Goal: Task Accomplishment & Management: Use online tool/utility

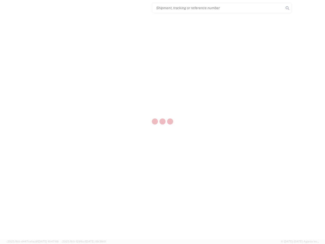
select select "US"
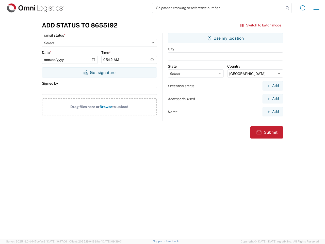
click at [218, 8] on input "search" at bounding box center [218, 8] width 132 height 10
click at [287, 8] on icon at bounding box center [287, 8] width 7 height 7
click at [303, 8] on icon at bounding box center [303, 8] width 8 height 8
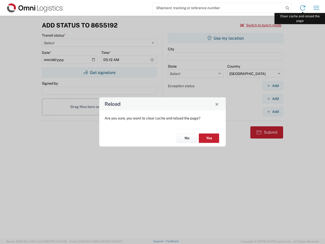
click at [316, 8] on div "Reload Are you sure, you want to clear cache and reload the page? No Yes" at bounding box center [162, 122] width 325 height 244
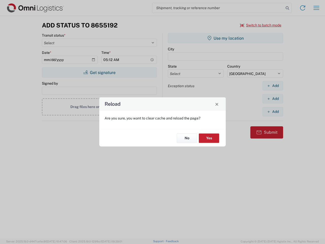
click at [261, 25] on div "Reload Are you sure, you want to clear cache and reload the page? No Yes" at bounding box center [162, 122] width 325 height 244
click at [99, 72] on div "Reload Are you sure, you want to clear cache and reload the page? No Yes" at bounding box center [162, 122] width 325 height 244
click at [225, 38] on div "Reload Are you sure, you want to clear cache and reload the page? No Yes" at bounding box center [162, 122] width 325 height 244
click at [273, 86] on div "Reload Are you sure, you want to clear cache and reload the page? No Yes" at bounding box center [162, 122] width 325 height 244
click at [273, 99] on div "Reload Are you sure, you want to clear cache and reload the page? No Yes" at bounding box center [162, 122] width 325 height 244
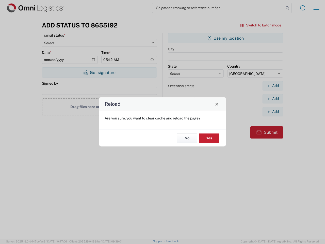
click at [273, 111] on div "Reload Are you sure, you want to clear cache and reload the page? No Yes" at bounding box center [162, 122] width 325 height 244
